Goal: Information Seeking & Learning: Find specific fact

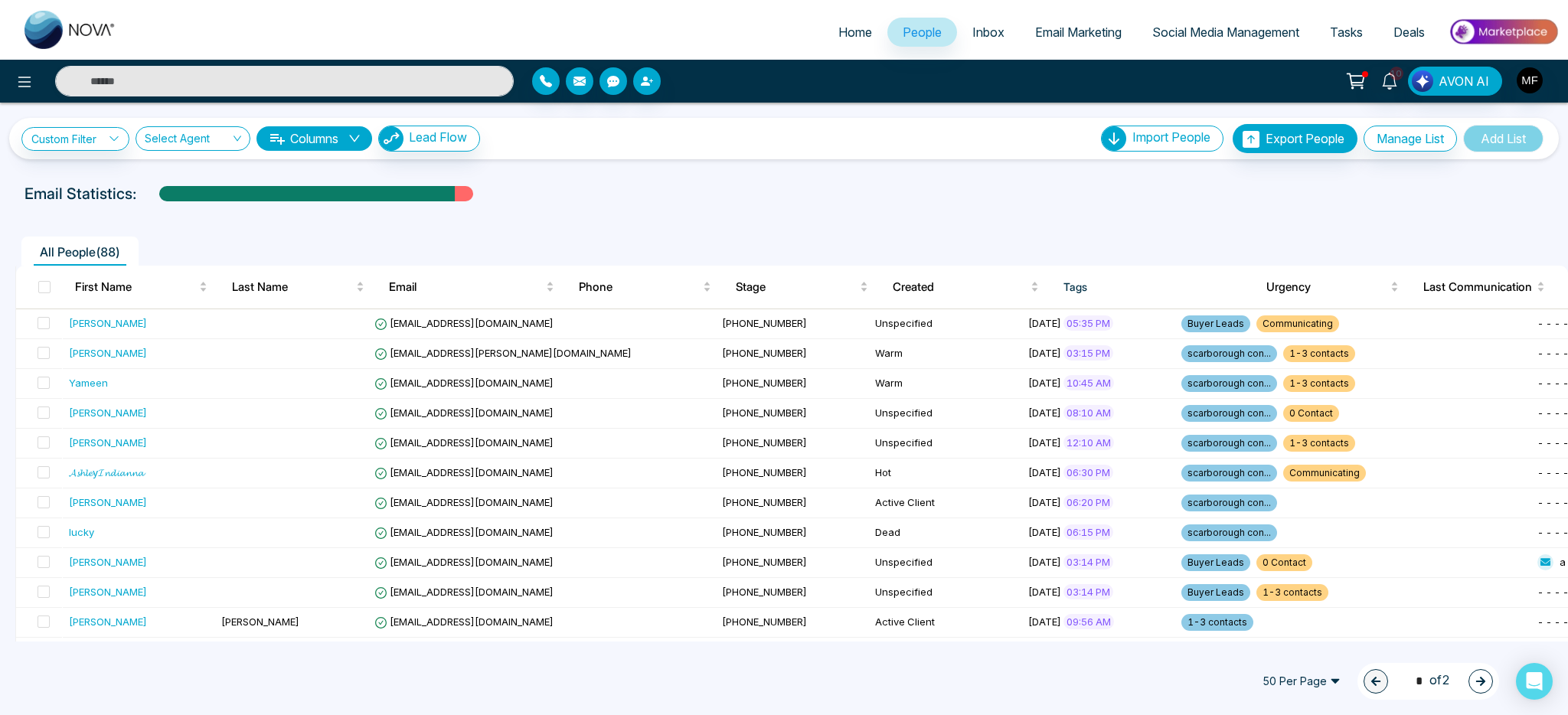
click at [636, 230] on div "All People ( 88 )" at bounding box center [783, 246] width 1555 height 40
click at [1401, 86] on link "10" at bounding box center [1390, 80] width 37 height 27
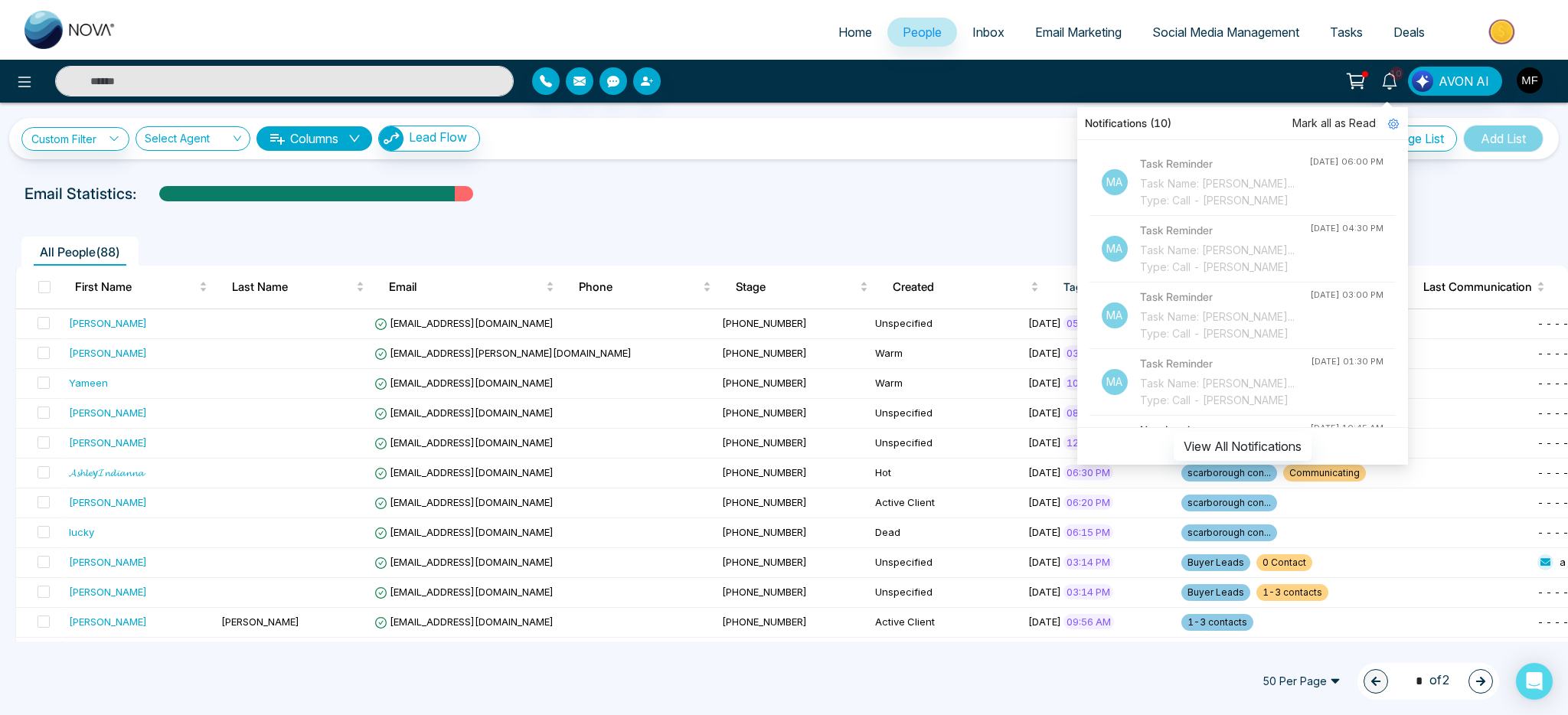
click at [442, 84] on input "text" at bounding box center [284, 81] width 458 height 31
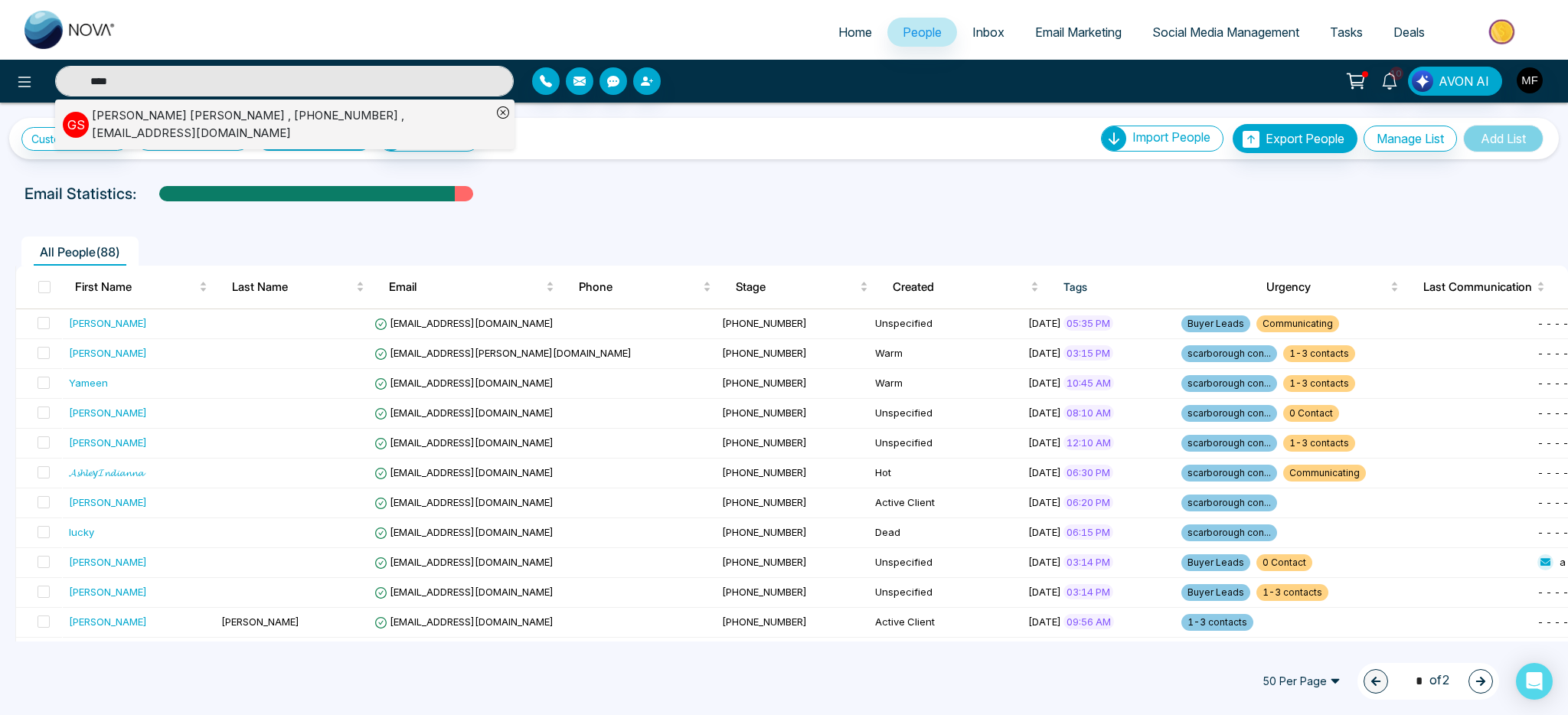
type input "****"
click at [196, 113] on div "Gurcharan Singh , +19054978067 , singhsarina887@gmail.com" at bounding box center [291, 124] width 400 height 35
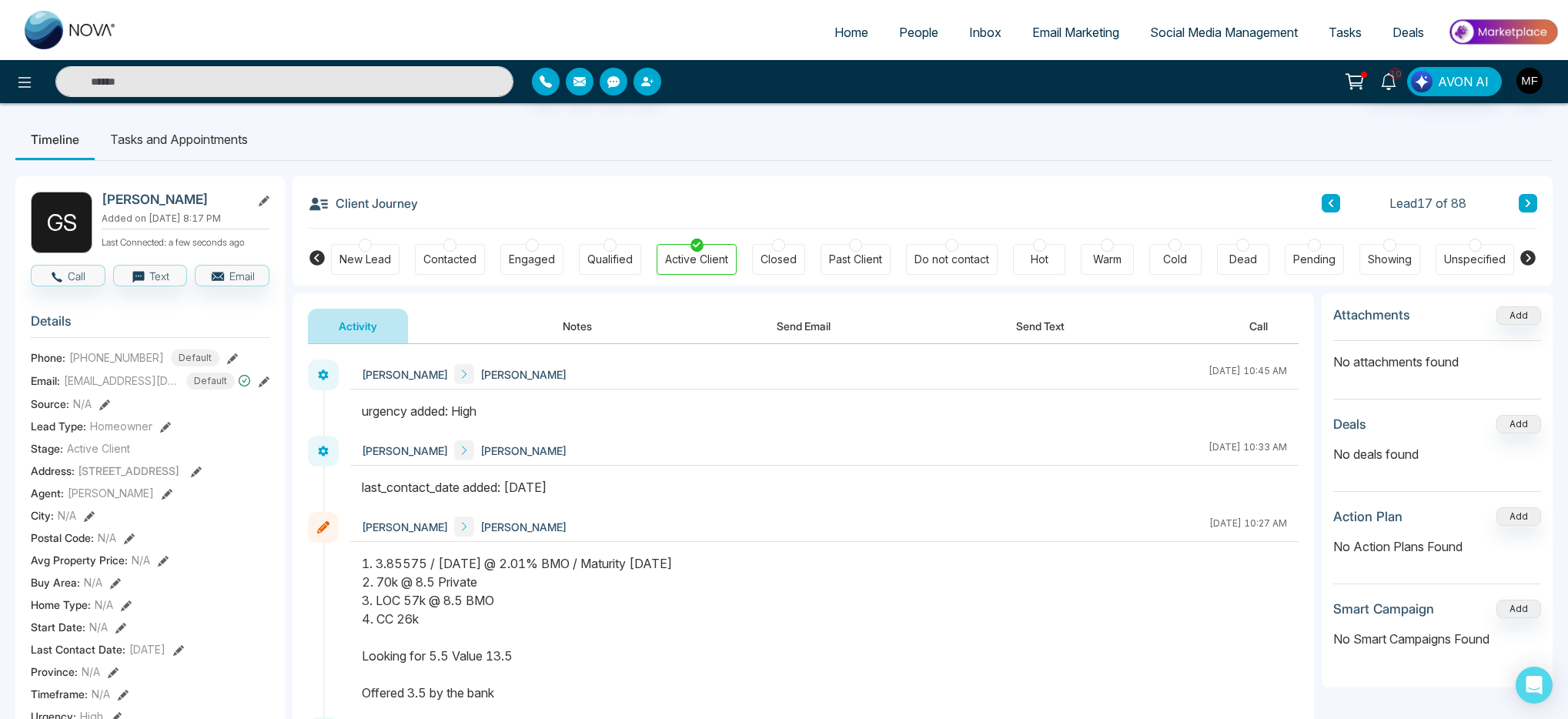
click at [572, 331] on button "Notes" at bounding box center [577, 327] width 91 height 35
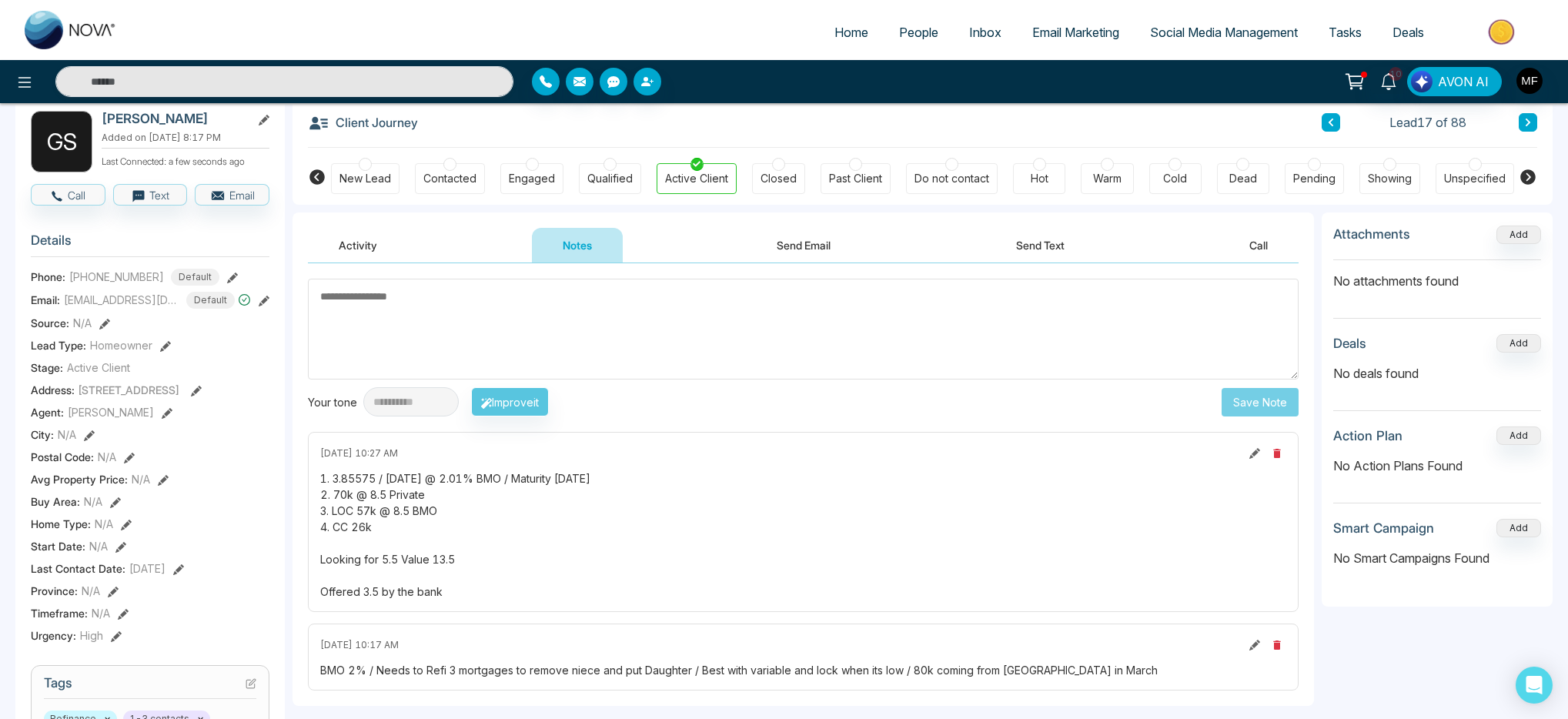
scroll to position [100, 0]
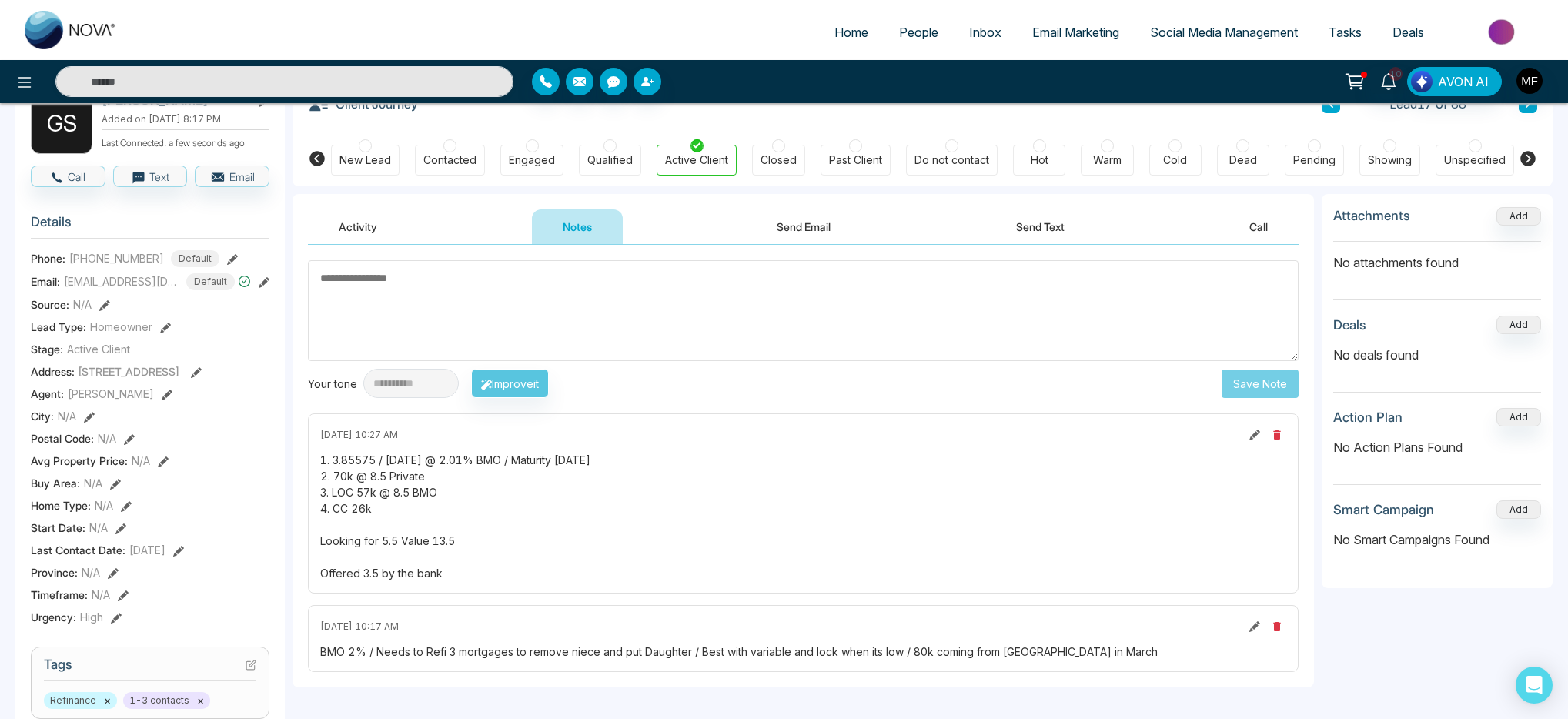
click at [201, 378] on icon at bounding box center [196, 372] width 11 height 11
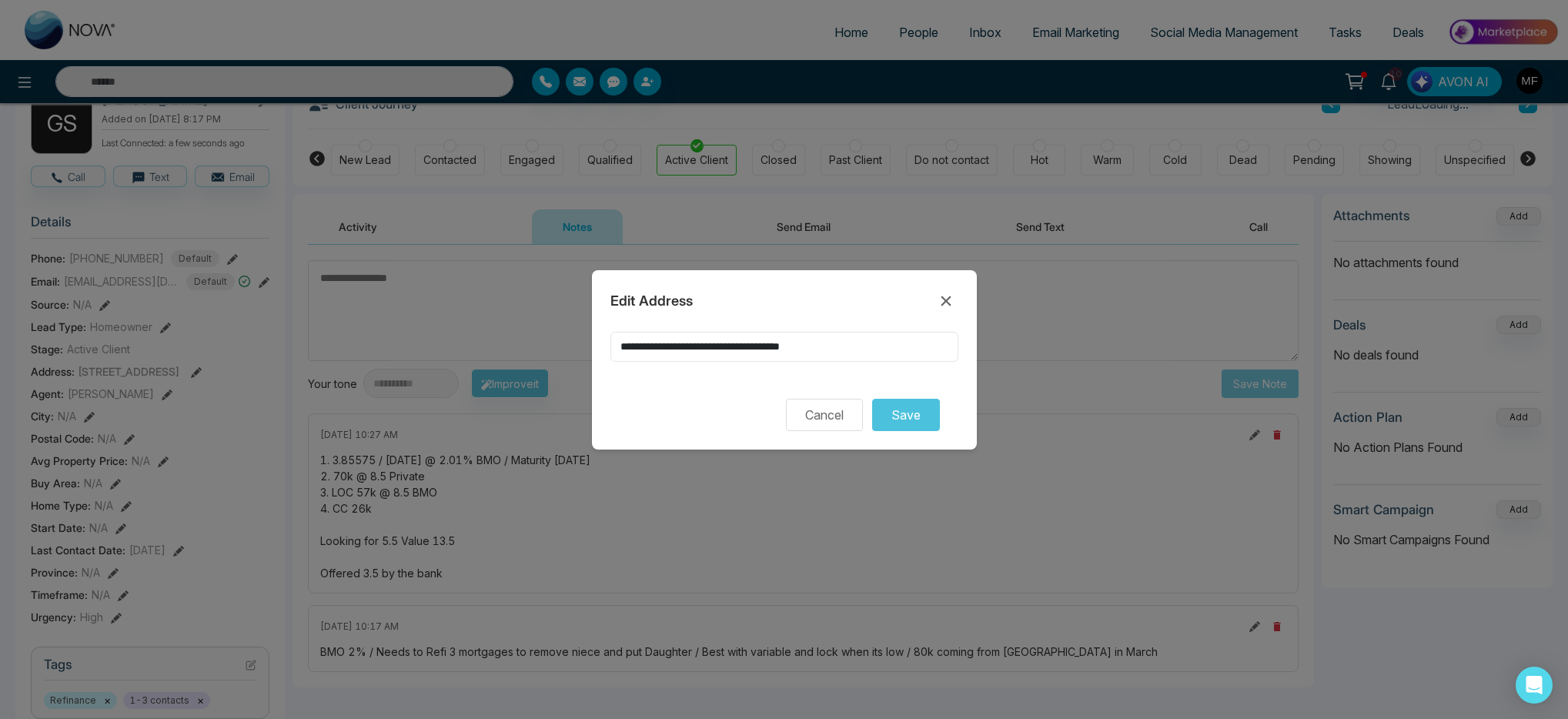
click at [764, 338] on input "**********" at bounding box center [784, 347] width 348 height 30
click at [764, 346] on input "**********" at bounding box center [784, 347] width 348 height 30
click at [952, 298] on icon at bounding box center [945, 300] width 18 height 18
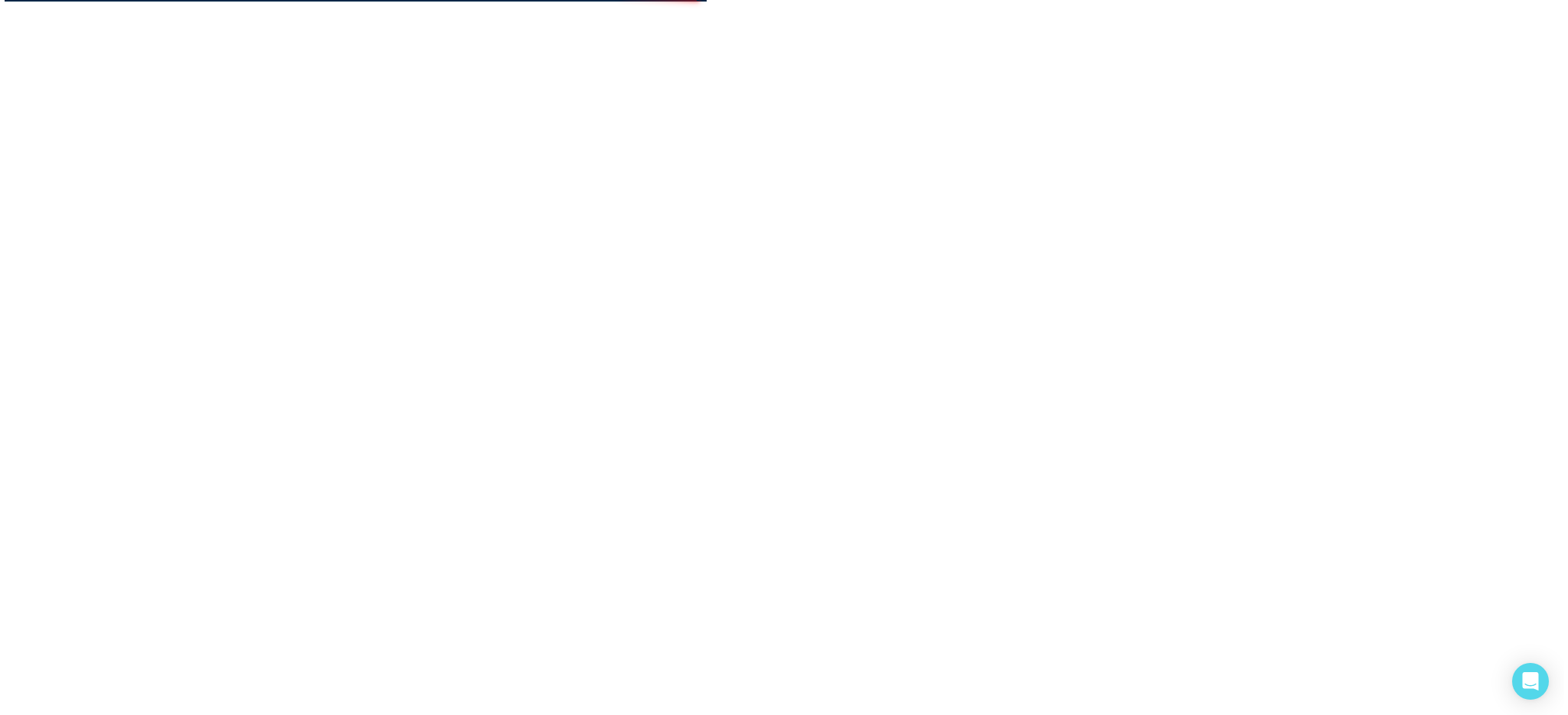
scroll to position [0, 0]
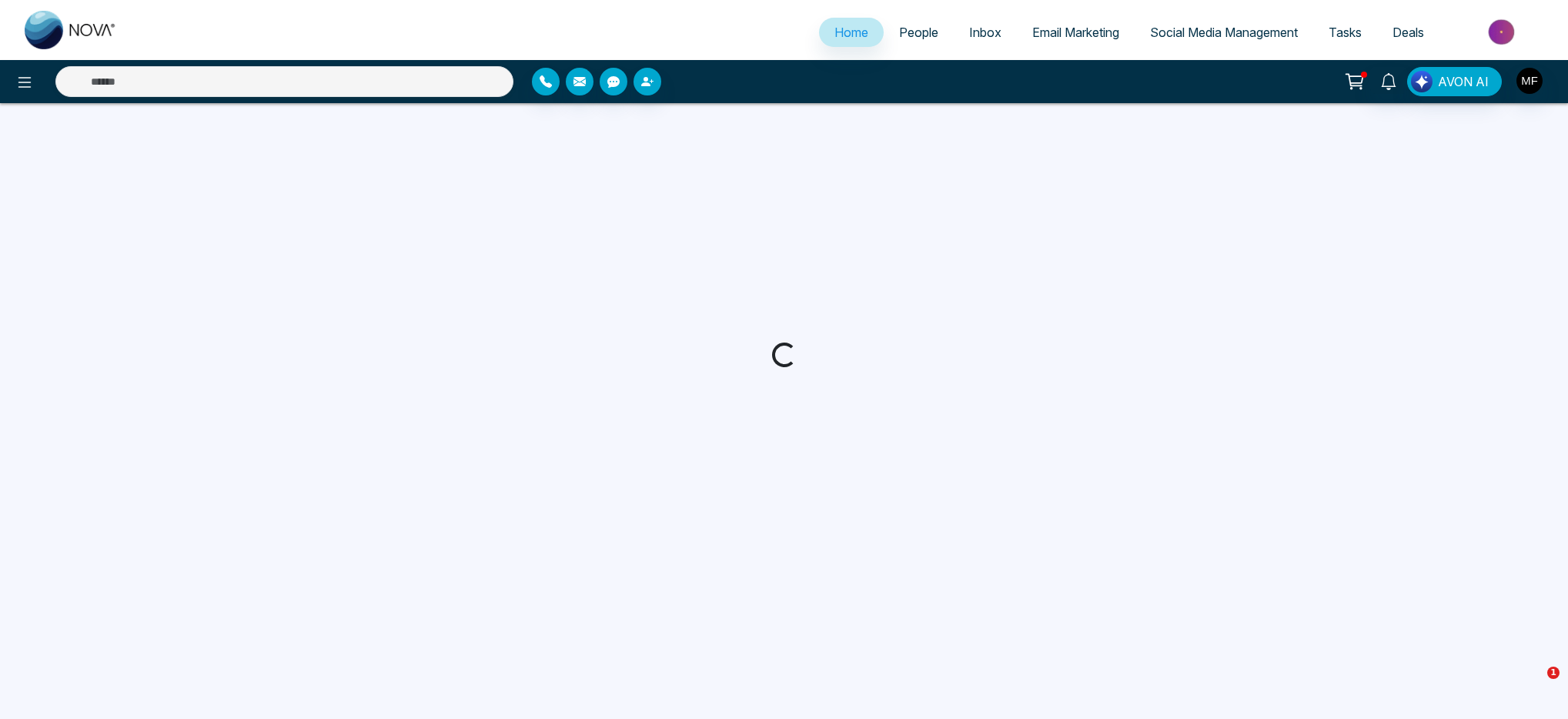
select select "*"
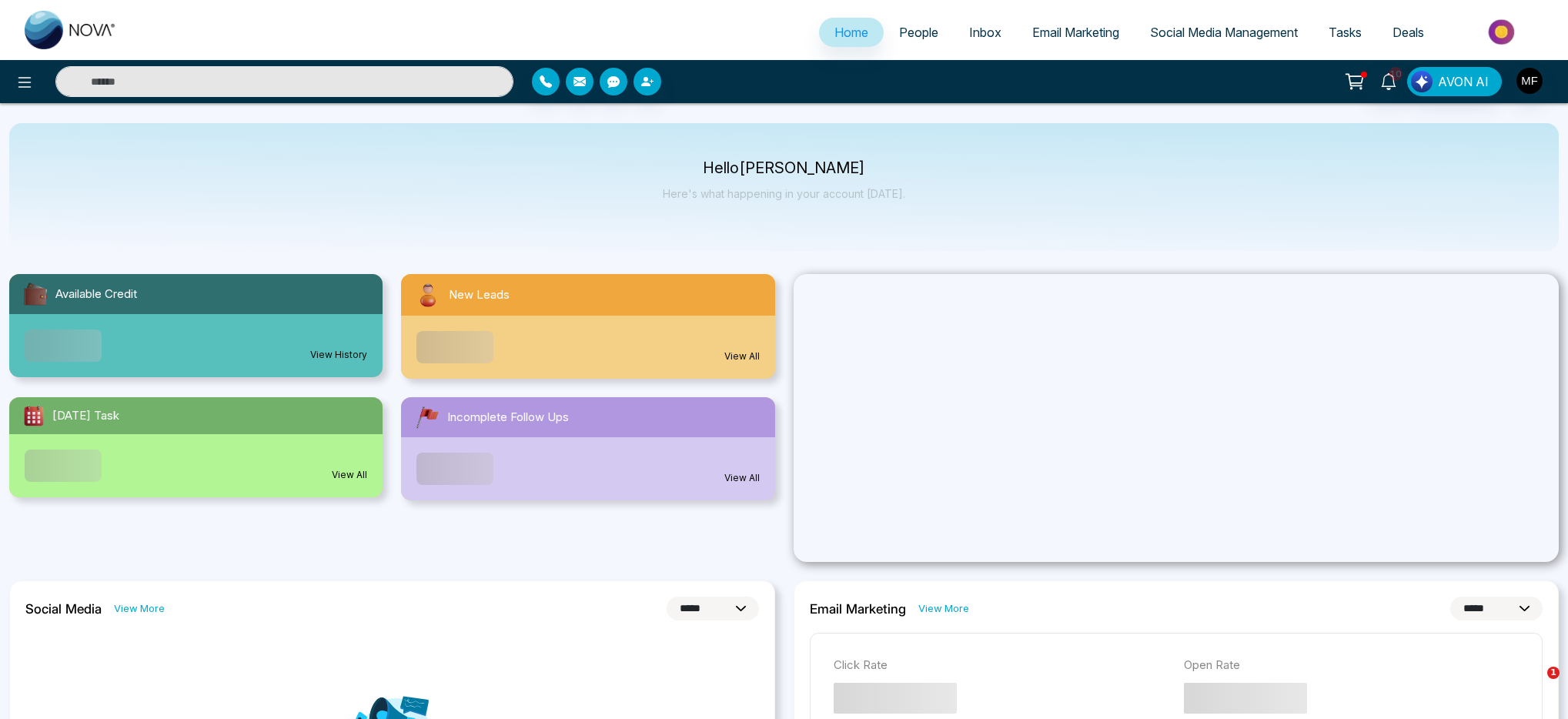
click at [394, 79] on input "text" at bounding box center [284, 81] width 458 height 31
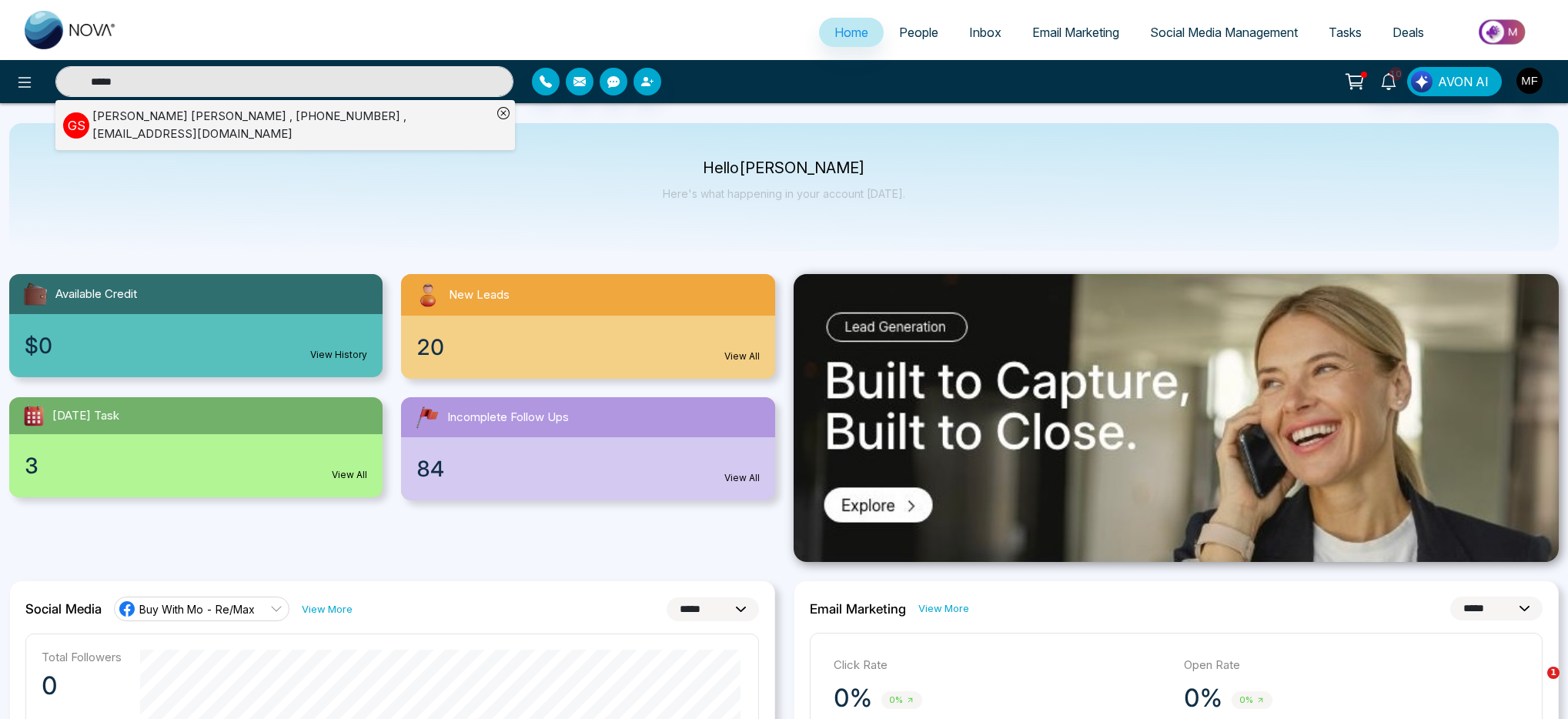
type input "*****"
click at [200, 114] on div "[PERSON_NAME] , [PHONE_NUMBER] , [EMAIL_ADDRESS][DOMAIN_NAME]" at bounding box center [292, 125] width 400 height 35
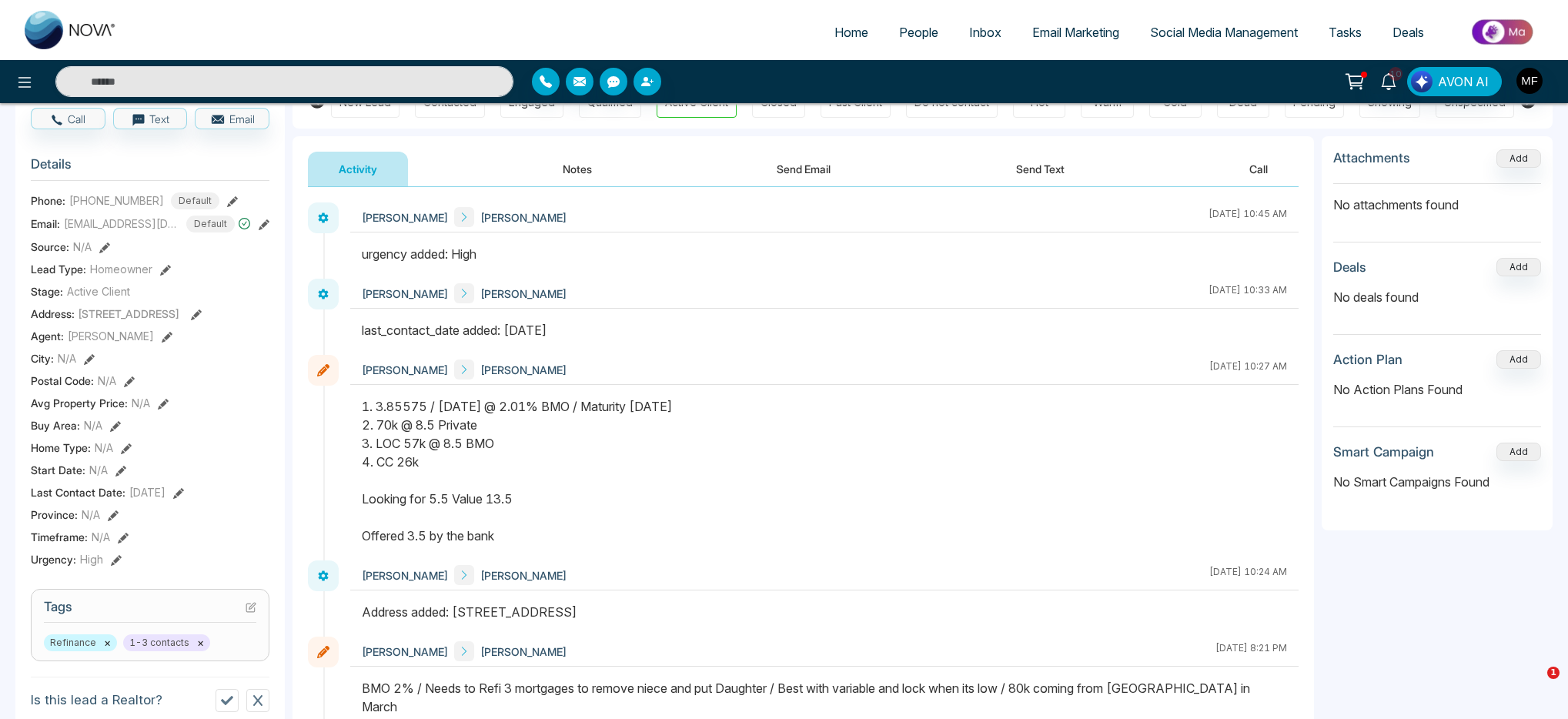
scroll to position [234, 0]
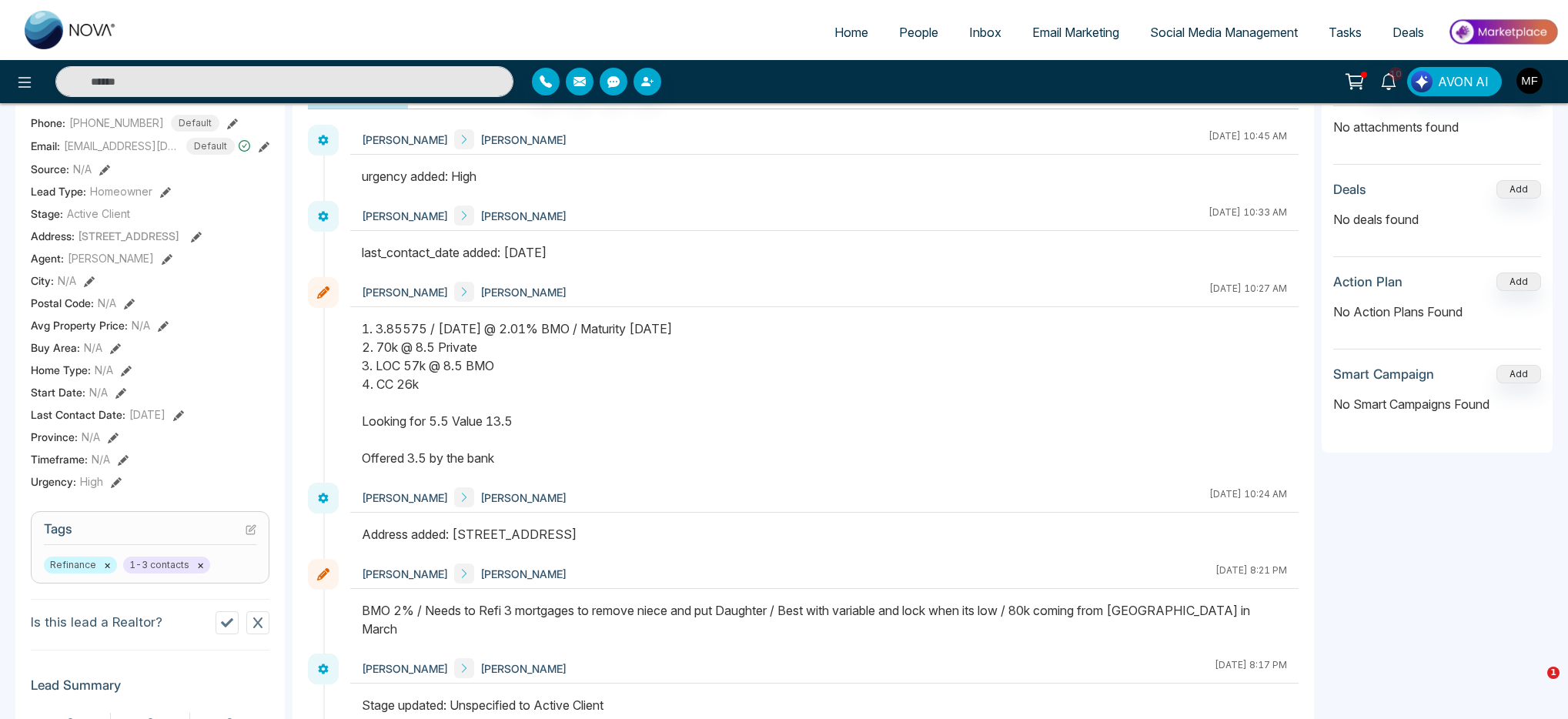
click at [471, 419] on div "1. 3.85575 / Oct 31st @ 2.01% BMO / Maturity June 2026 2. 70k @ 8.5 Private 3. …" at bounding box center [824, 393] width 925 height 148
click at [442, 420] on div "1. 3.85575 / Oct 31st @ 2.01% BMO / Maturity June 2026 2. 70k @ 8.5 Private 3. …" at bounding box center [824, 393] width 925 height 148
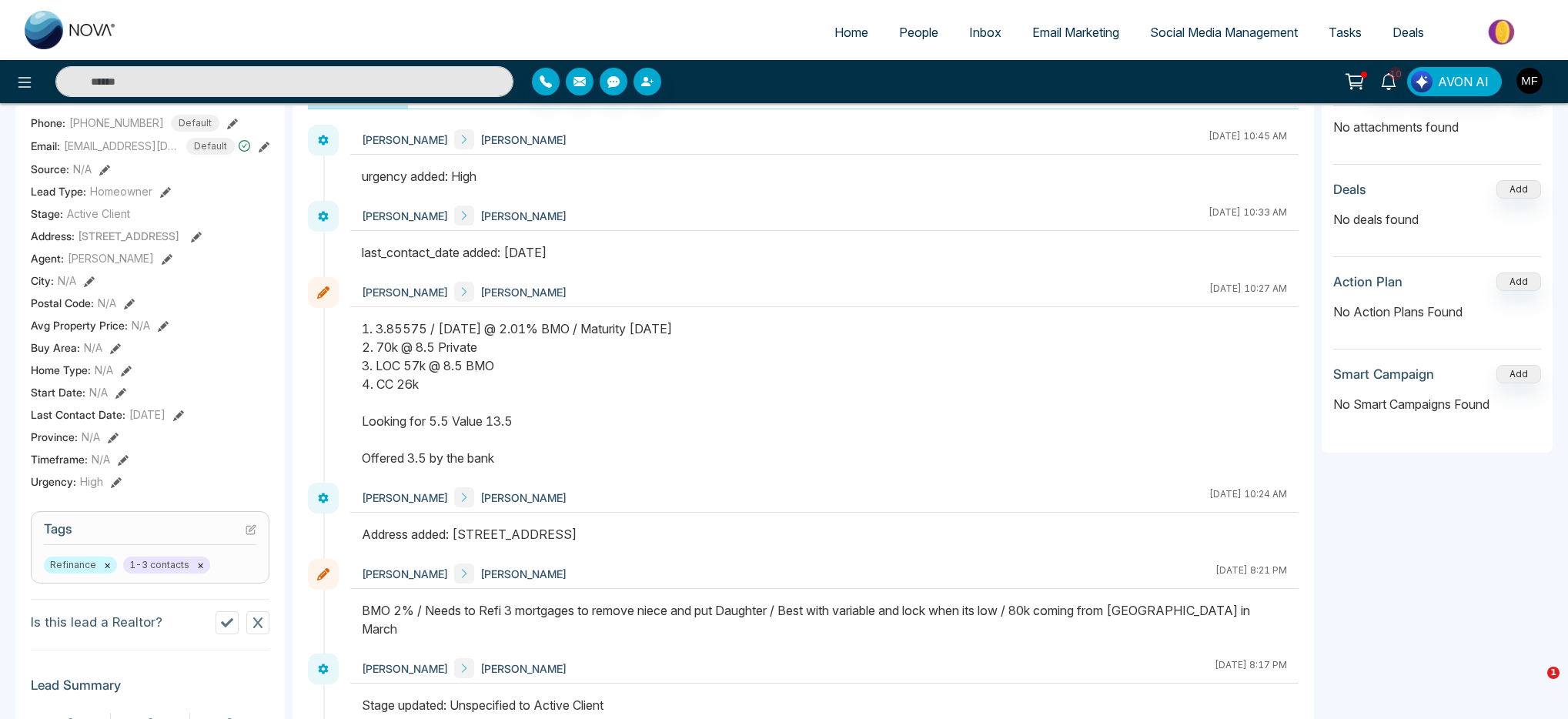
click at [442, 420] on div "1. 3.85575 / Oct 31st @ 2.01% BMO / Maturity June 2026 2. 70k @ 8.5 Private 3. …" at bounding box center [824, 393] width 925 height 148
click at [569, 417] on div "1. 3.85575 / Oct 31st @ 2.01% BMO / Maturity June 2026 2. 70k @ 8.5 Private 3. …" at bounding box center [824, 393] width 925 height 148
click at [460, 385] on div "1. 3.85575 / Oct 31st @ 2.01% BMO / Maturity June 2026 2. 70k @ 8.5 Private 3. …" at bounding box center [824, 393] width 925 height 148
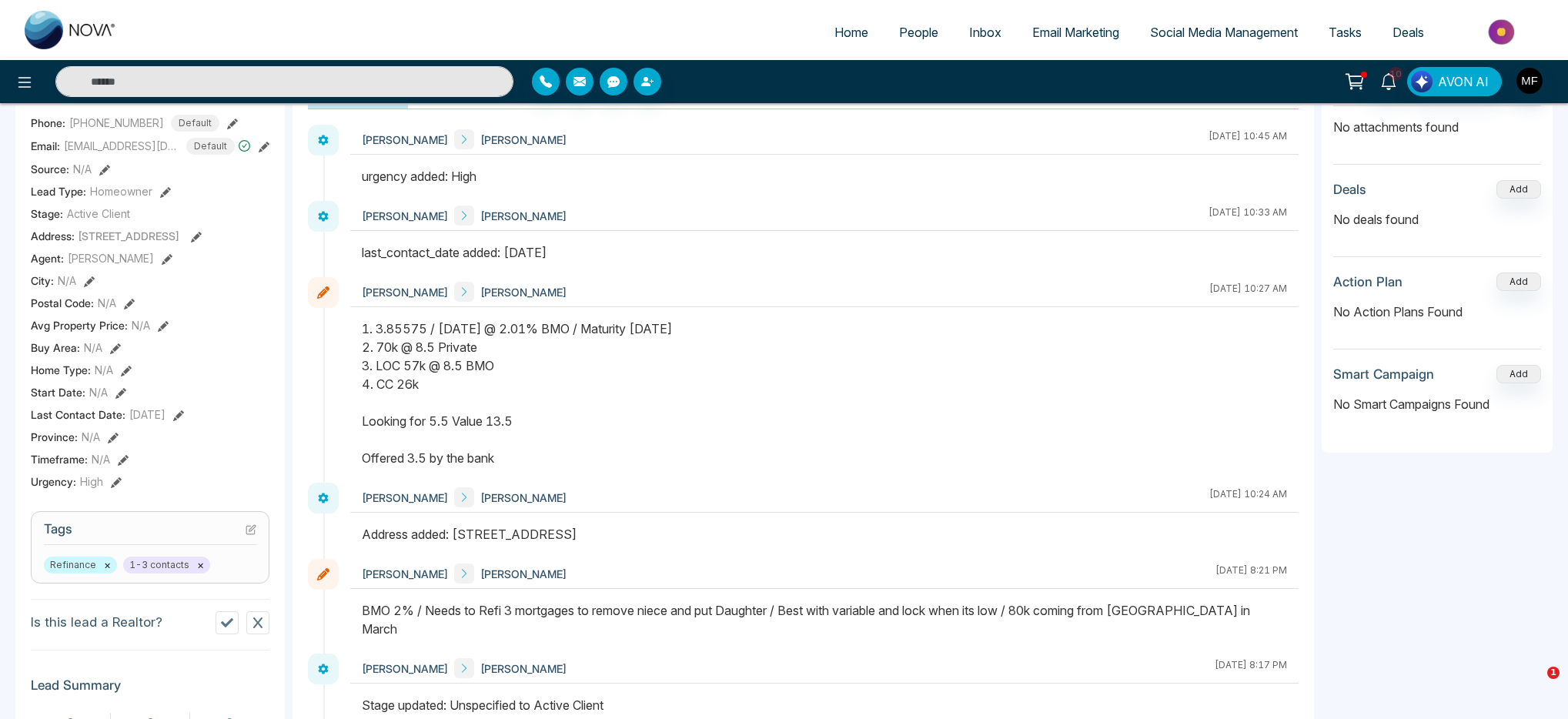
click at [460, 385] on div "1. 3.85575 / Oct 31st @ 2.01% BMO / Maturity June 2026 2. 70k @ 8.5 Private 3. …" at bounding box center [824, 393] width 925 height 148
click at [415, 363] on div "1. 3.85575 / Oct 31st @ 2.01% BMO / Maturity June 2026 2. 70k @ 8.5 Private 3. …" at bounding box center [824, 393] width 925 height 148
click at [476, 366] on div "1. 3.85575 / Oct 31st @ 2.01% BMO / Maturity June 2026 2. 70k @ 8.5 Private 3. …" at bounding box center [824, 393] width 925 height 148
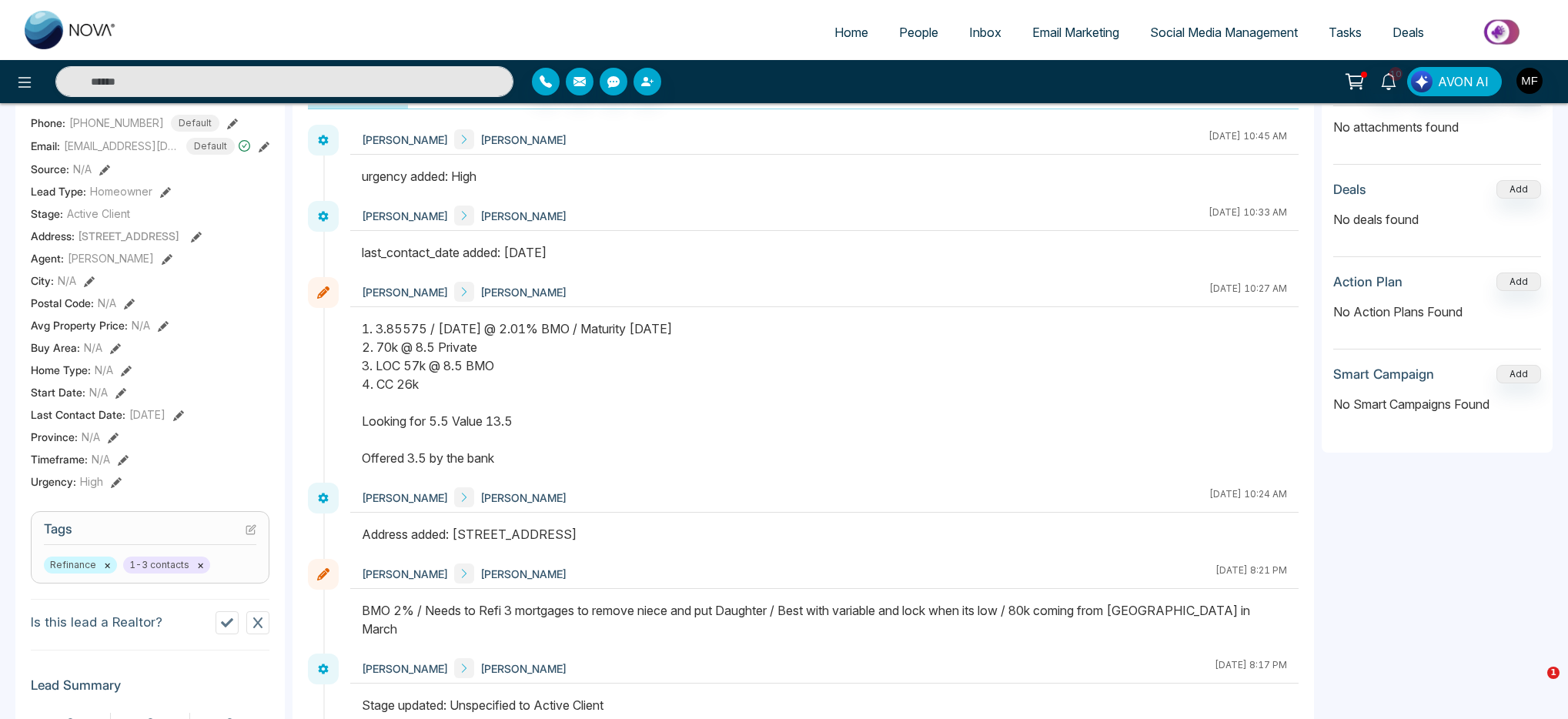
click at [448, 341] on div "1. 3.85575 / Oct 31st @ 2.01% BMO / Maturity June 2026 2. 70k @ 8.5 Private 3. …" at bounding box center [824, 393] width 925 height 148
click at [490, 370] on div "1. 3.85575 / Oct 31st @ 2.01% BMO / Maturity June 2026 2. 70k @ 8.5 Private 3. …" at bounding box center [824, 393] width 925 height 148
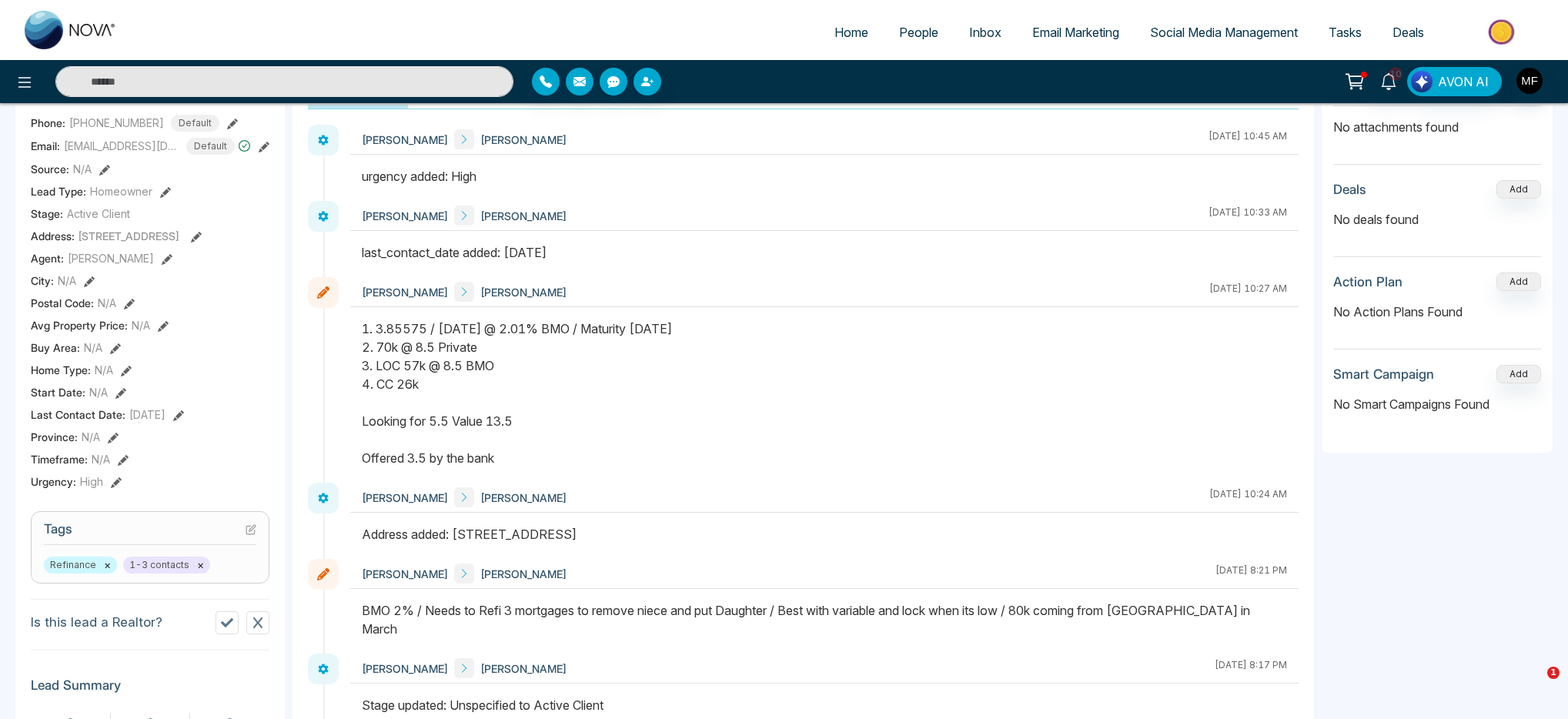
click at [490, 370] on div "1. 3.85575 / Oct 31st @ 2.01% BMO / Maturity June 2026 2. 70k @ 8.5 Private 3. …" at bounding box center [824, 393] width 925 height 148
click at [419, 387] on div "1. 3.85575 / Oct 31st @ 2.01% BMO / Maturity June 2026 2. 70k @ 8.5 Private 3. …" at bounding box center [824, 393] width 925 height 148
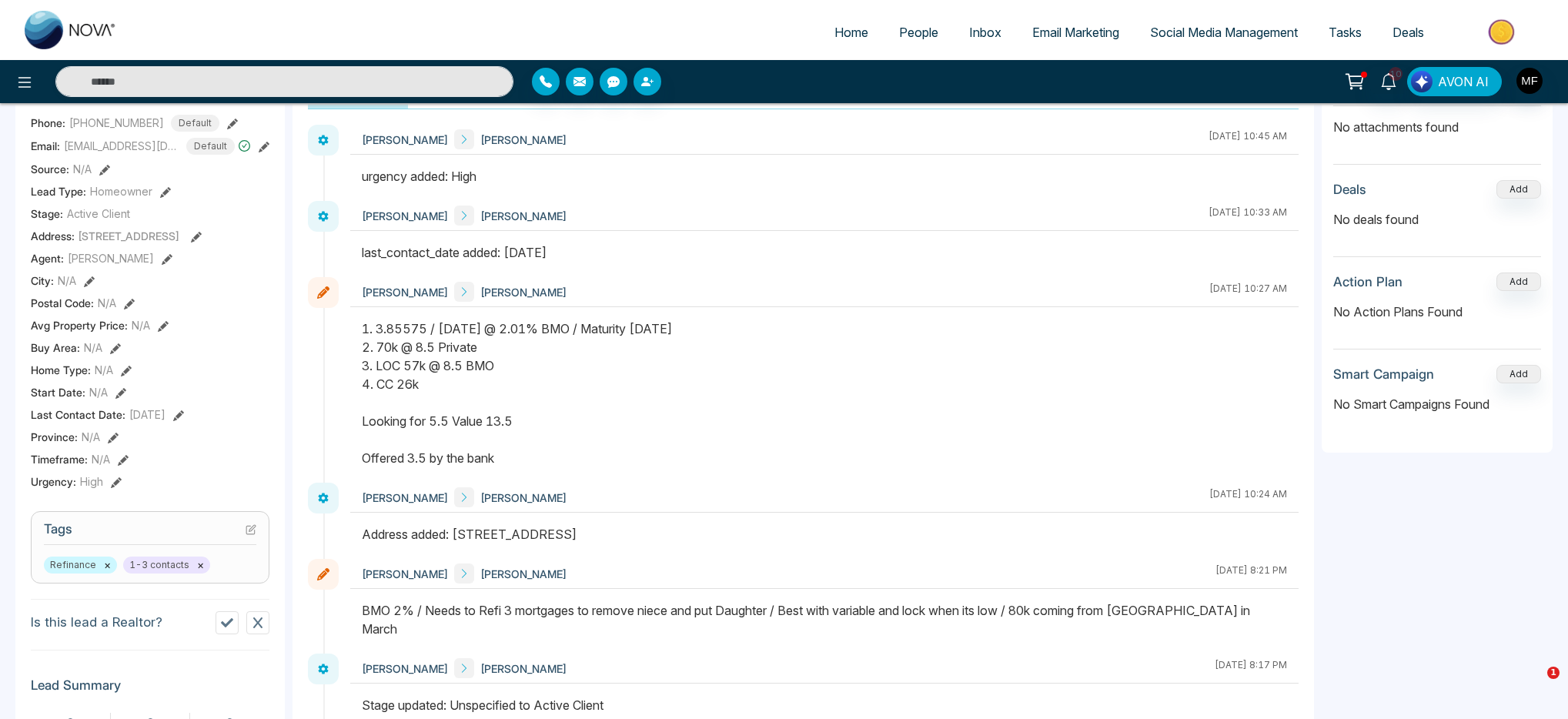
click at [482, 387] on div "1. 3.85575 / Oct 31st @ 2.01% BMO / Maturity June 2026 2. 70k @ 8.5 Private 3. …" at bounding box center [824, 393] width 925 height 148
click at [485, 369] on div "1. 3.85575 / Oct 31st @ 2.01% BMO / Maturity June 2026 2. 70k @ 8.5 Private 3. …" at bounding box center [824, 393] width 925 height 148
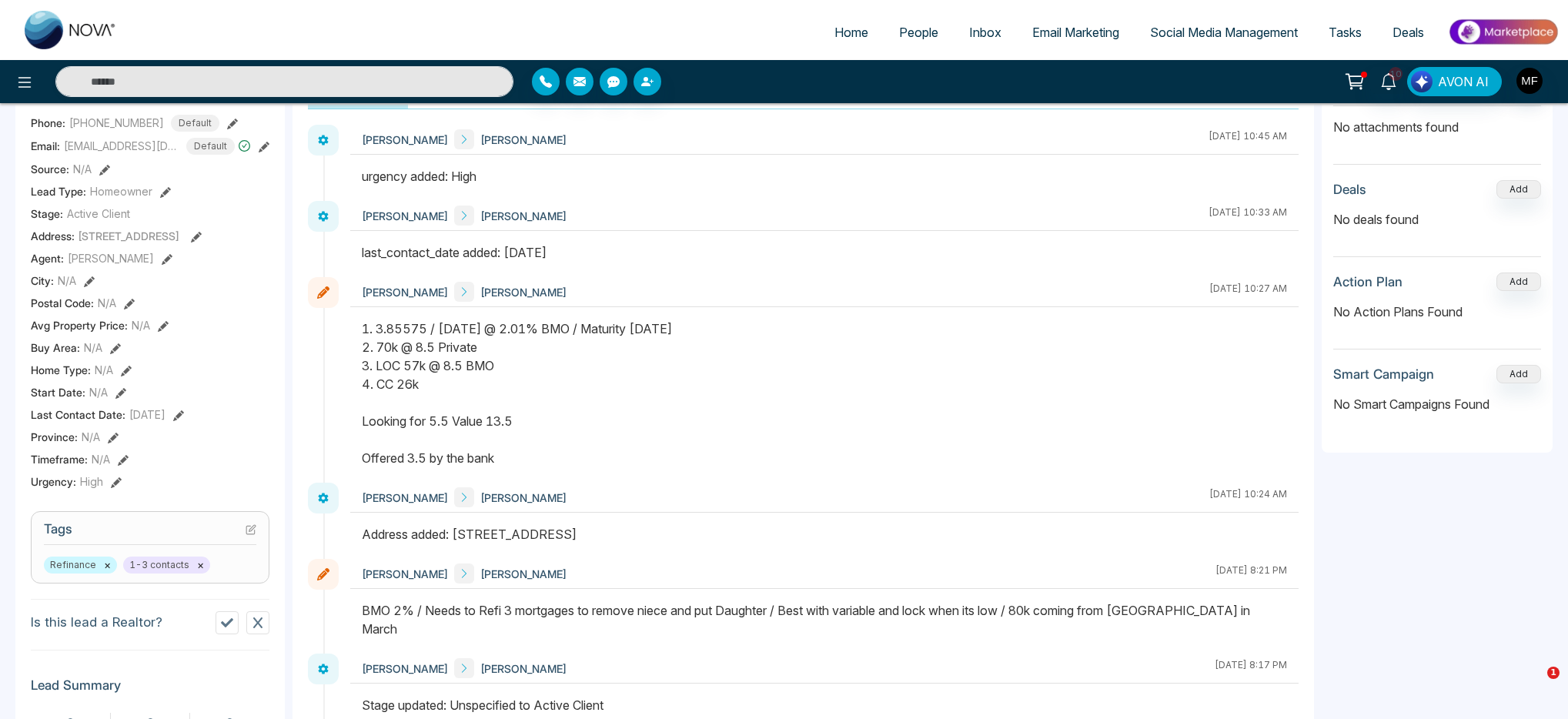
click at [446, 353] on div "1. 3.85575 / Oct 31st @ 2.01% BMO / Maturity June 2026 2. 70k @ 8.5 Private 3. …" at bounding box center [824, 393] width 925 height 148
click at [518, 331] on div "1. 3.85575 / Oct 31st @ 2.01% BMO / Maturity June 2026 2. 70k @ 8.5 Private 3. …" at bounding box center [824, 393] width 925 height 148
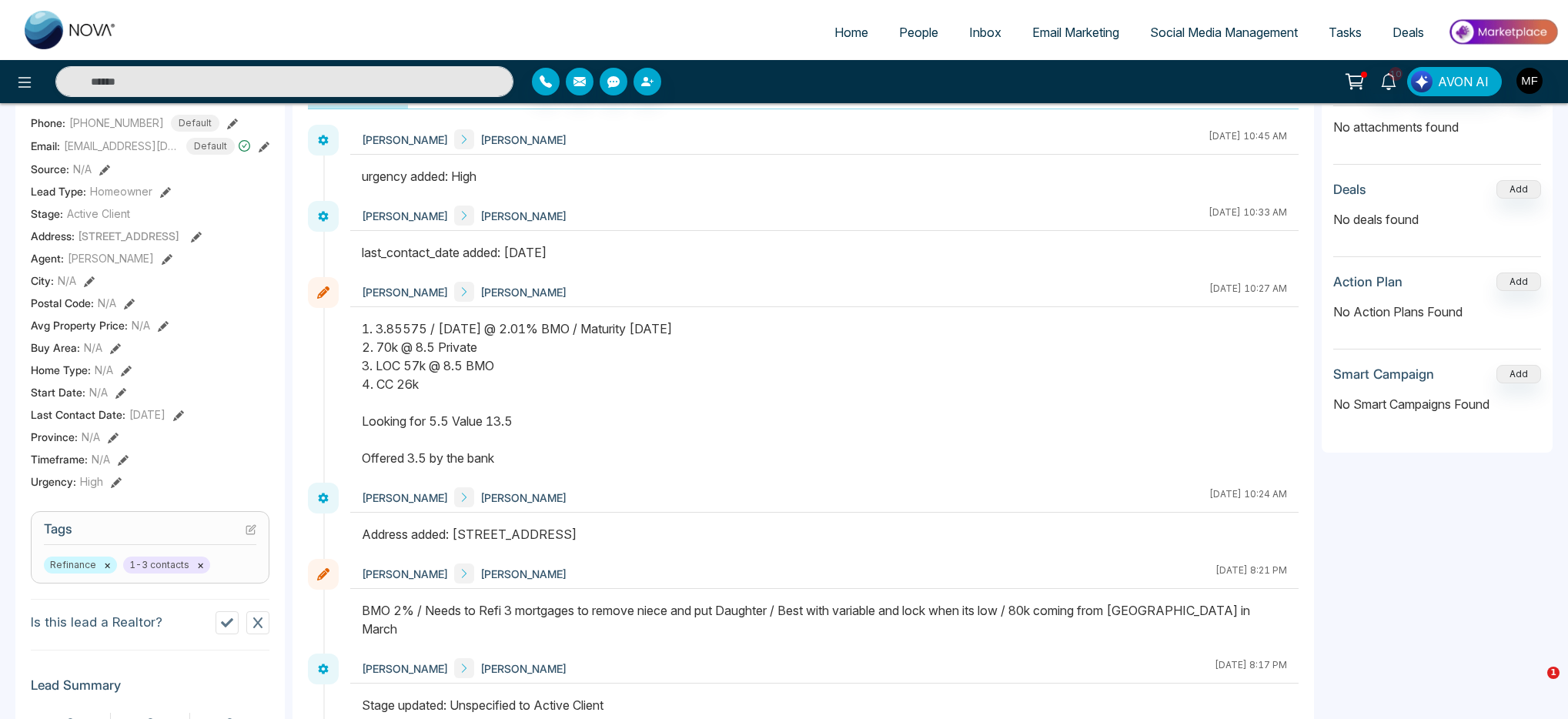
click at [518, 331] on div "1. 3.85575 / Oct 31st @ 2.01% BMO / Maturity June 2026 2. 70k @ 8.5 Private 3. …" at bounding box center [824, 393] width 925 height 148
click at [464, 356] on div "1. 3.85575 / Oct 31st @ 2.01% BMO / Maturity June 2026 2. 70k @ 8.5 Private 3. …" at bounding box center [824, 393] width 925 height 148
click at [460, 362] on div "1. 3.85575 / Oct 31st @ 2.01% BMO / Maturity June 2026 2. 70k @ 8.5 Private 3. …" at bounding box center [824, 393] width 925 height 148
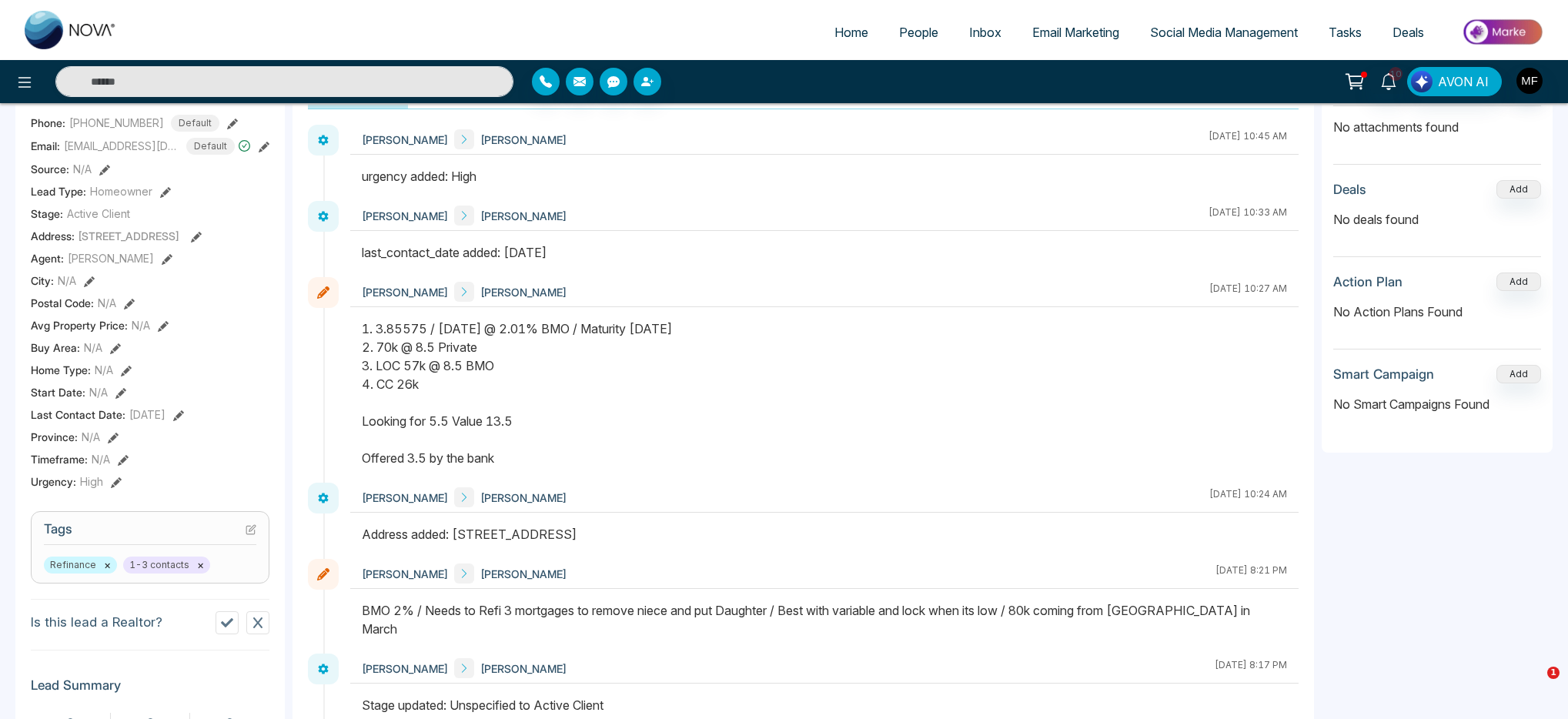
click at [460, 362] on div "1. 3.85575 / Oct 31st @ 2.01% BMO / Maturity June 2026 2. 70k @ 8.5 Private 3. …" at bounding box center [824, 393] width 925 height 148
click at [391, 389] on div "1. 3.85575 / Oct 31st @ 2.01% BMO / Maturity June 2026 2. 70k @ 8.5 Private 3. …" at bounding box center [824, 393] width 925 height 148
